Goal: Task Accomplishment & Management: Use online tool/utility

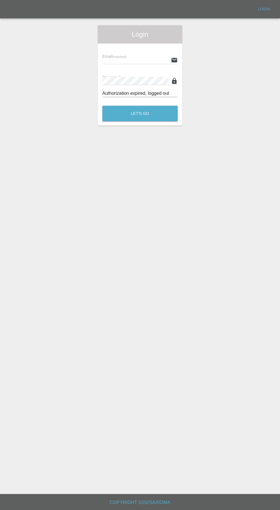
click at [119, 37] on span "Login" at bounding box center [140, 34] width 76 height 9
click at [137, 58] on input "text" at bounding box center [135, 60] width 66 height 8
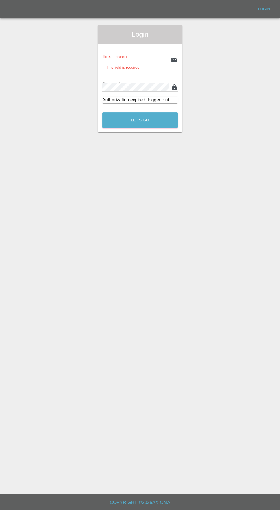
type input "info@darkknightbodyworks.co.uk"
click at [102, 112] on button "Let's Go" at bounding box center [140, 120] width 76 height 16
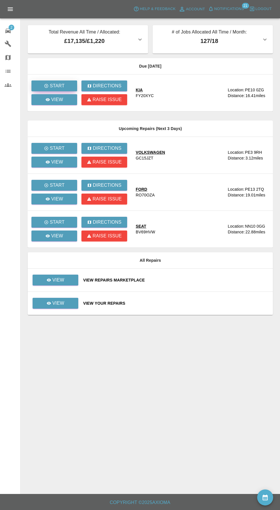
click at [47, 86] on icon "button" at bounding box center [46, 86] width 4 height 4
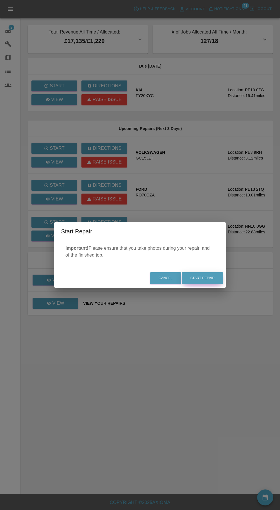
click at [218, 278] on button "Start Repair" at bounding box center [203, 278] width 42 height 12
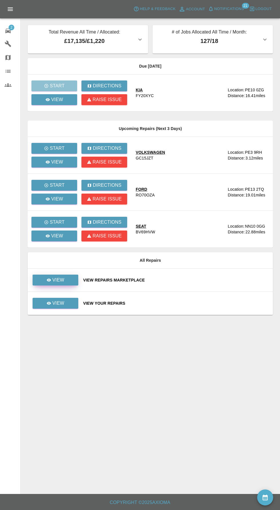
click at [64, 282] on link "View" at bounding box center [56, 279] width 46 height 11
